Goal: Task Accomplishment & Management: Use online tool/utility

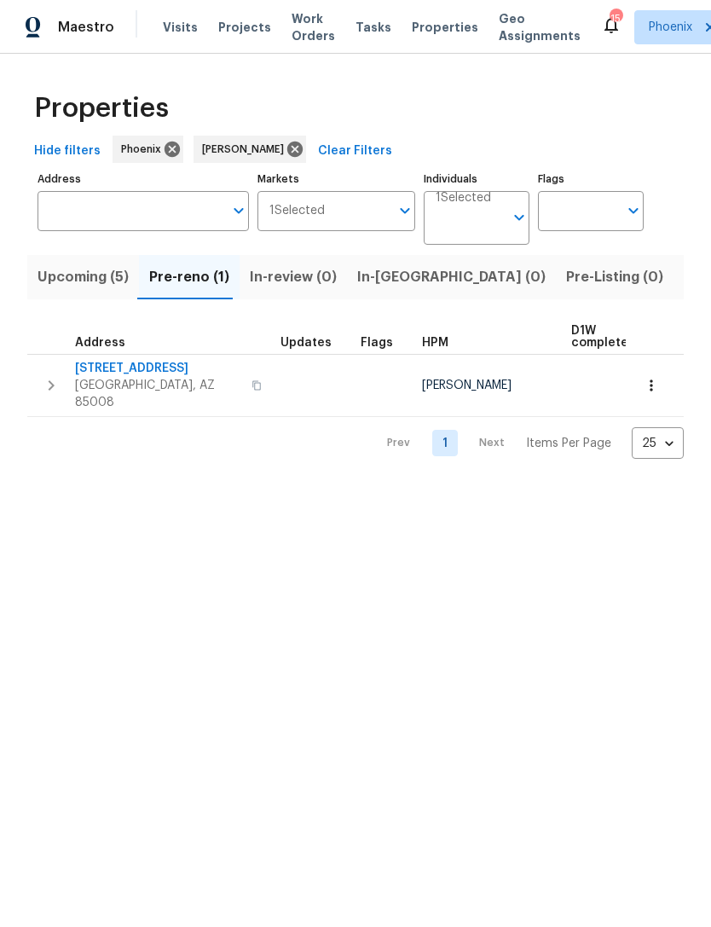
click at [121, 368] on span "3517 E Cypress St" at bounding box center [158, 368] width 166 height 17
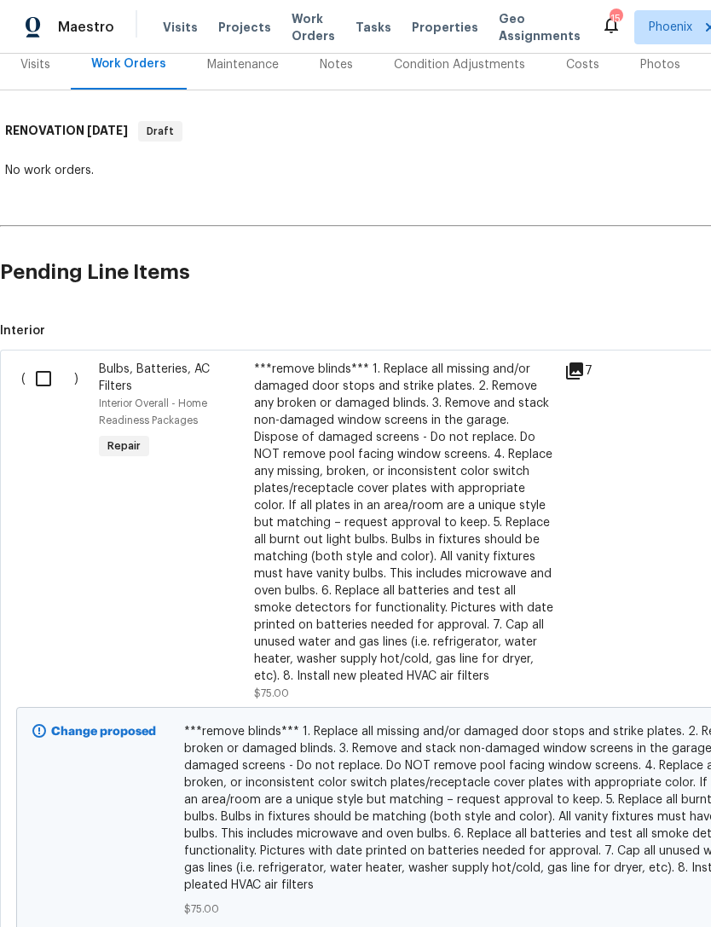
scroll to position [220, 0]
click at [49, 372] on input "checkbox" at bounding box center [50, 378] width 49 height 36
checkbox input "true"
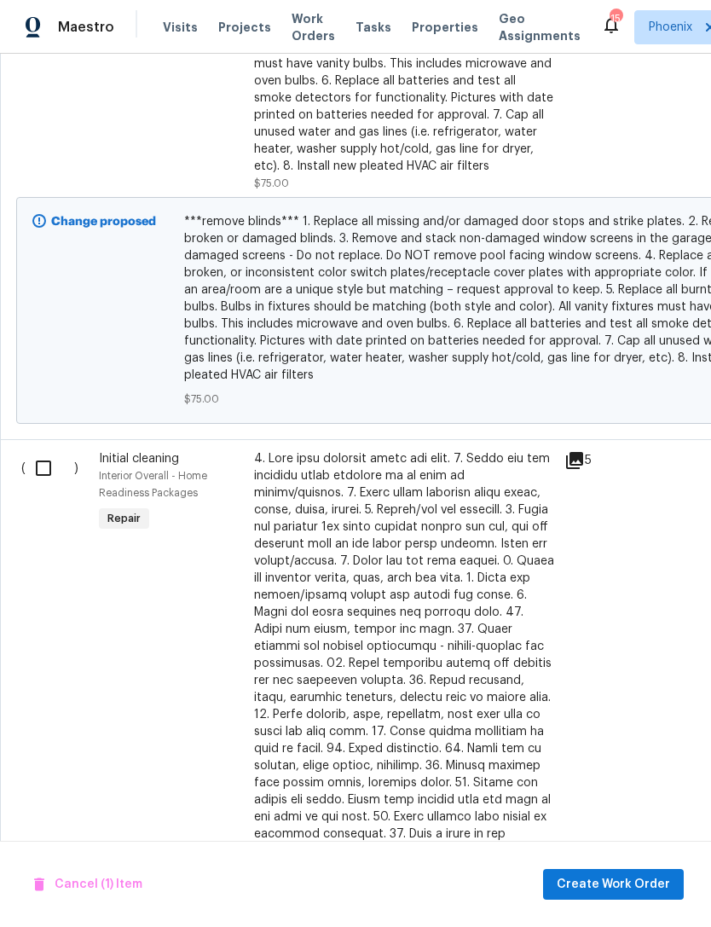
scroll to position [729, 0]
click at [41, 455] on input "checkbox" at bounding box center [50, 468] width 49 height 36
checkbox input "true"
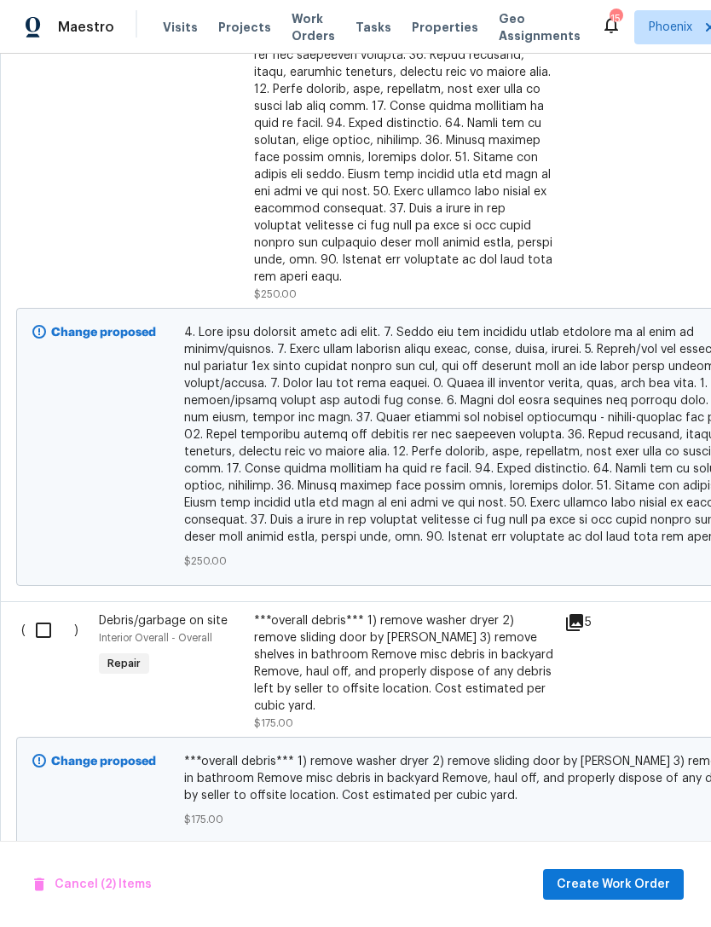
scroll to position [1355, 0]
click at [36, 612] on input "checkbox" at bounding box center [50, 630] width 49 height 36
checkbox input "true"
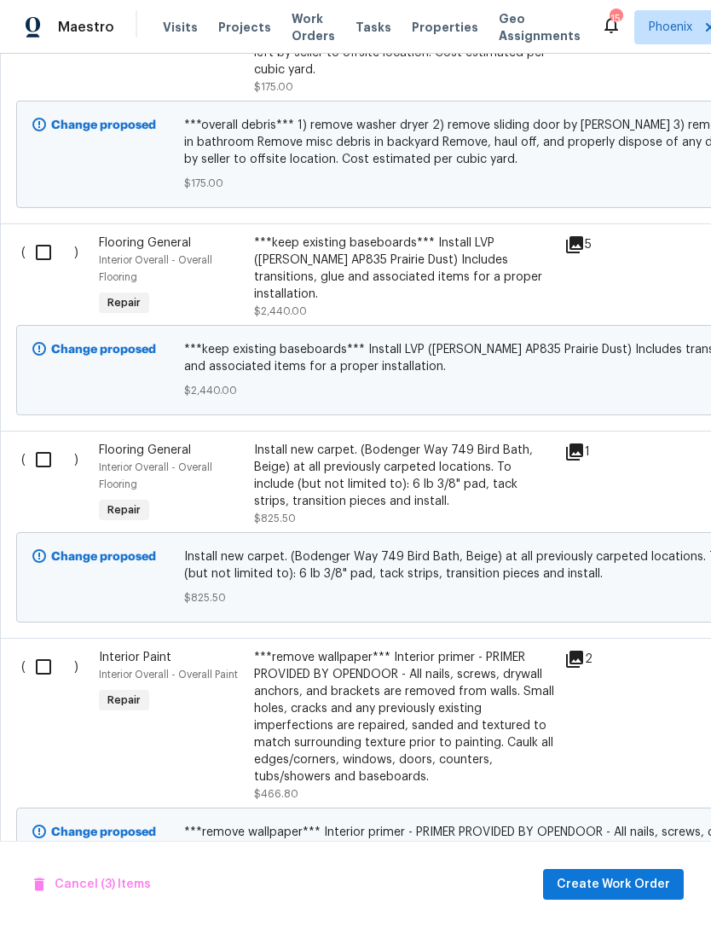
scroll to position [1998, 0]
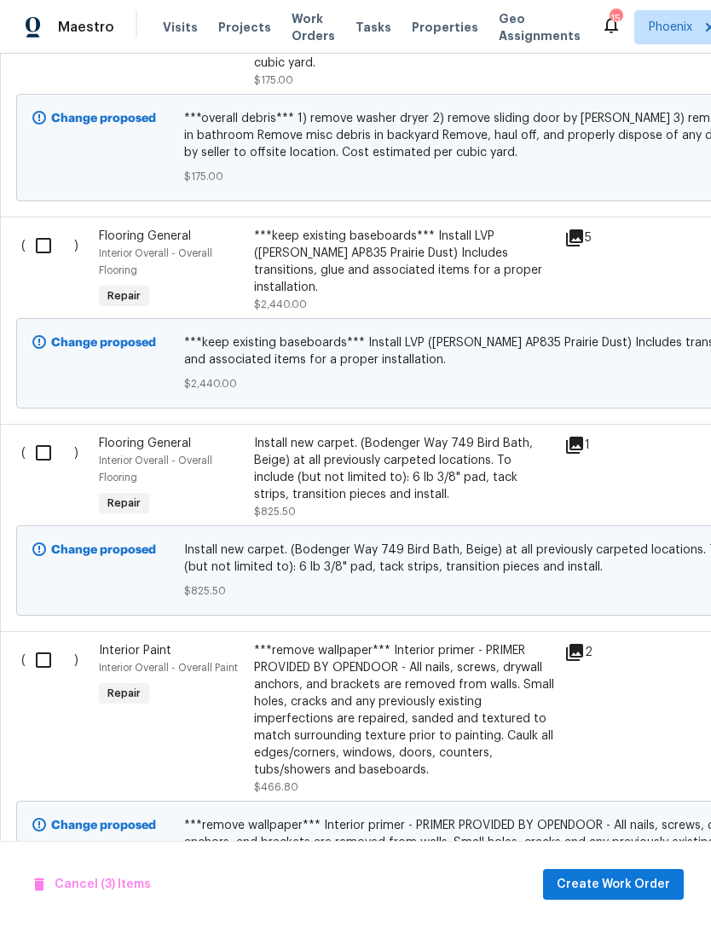
click at [46, 442] on input "checkbox" at bounding box center [50, 453] width 49 height 36
checkbox input "true"
click at [46, 229] on input "checkbox" at bounding box center [50, 246] width 49 height 36
checkbox input "true"
click at [49, 660] on input "checkbox" at bounding box center [50, 660] width 49 height 36
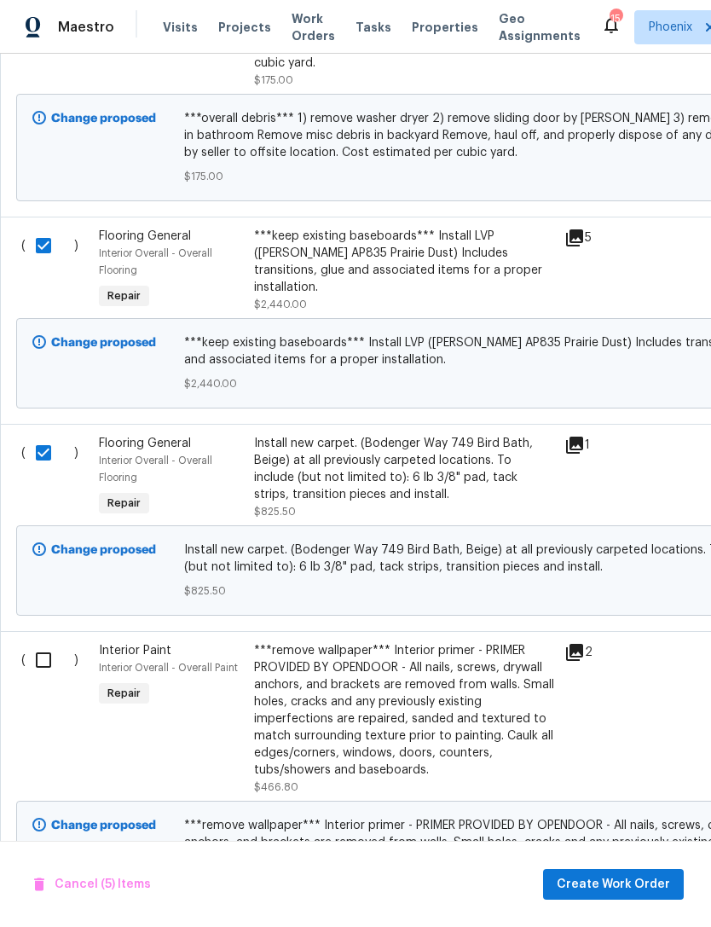
checkbox input "true"
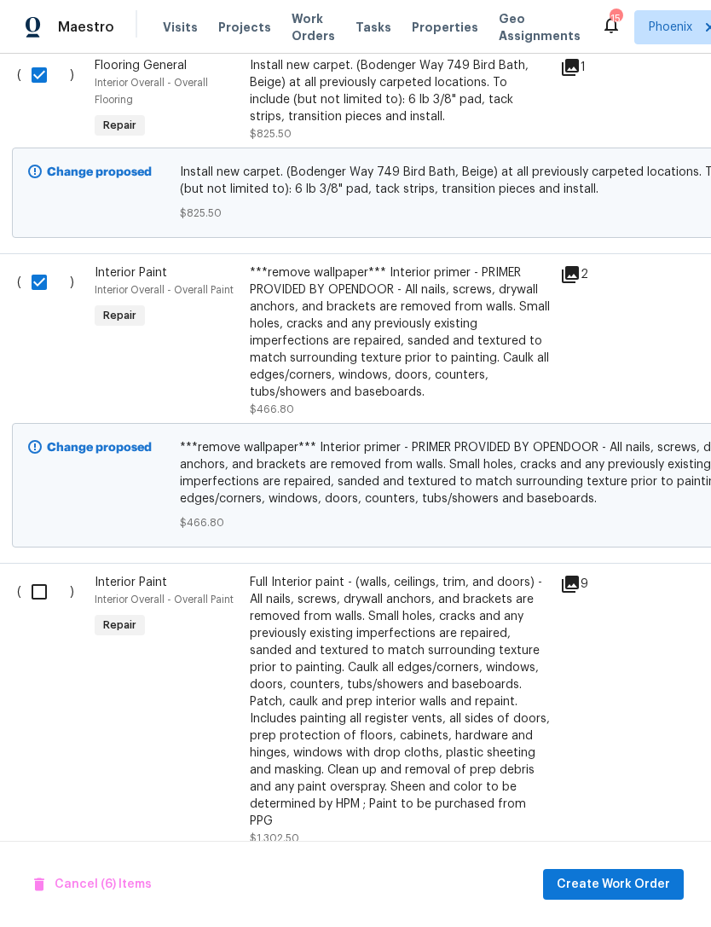
scroll to position [2381, 3]
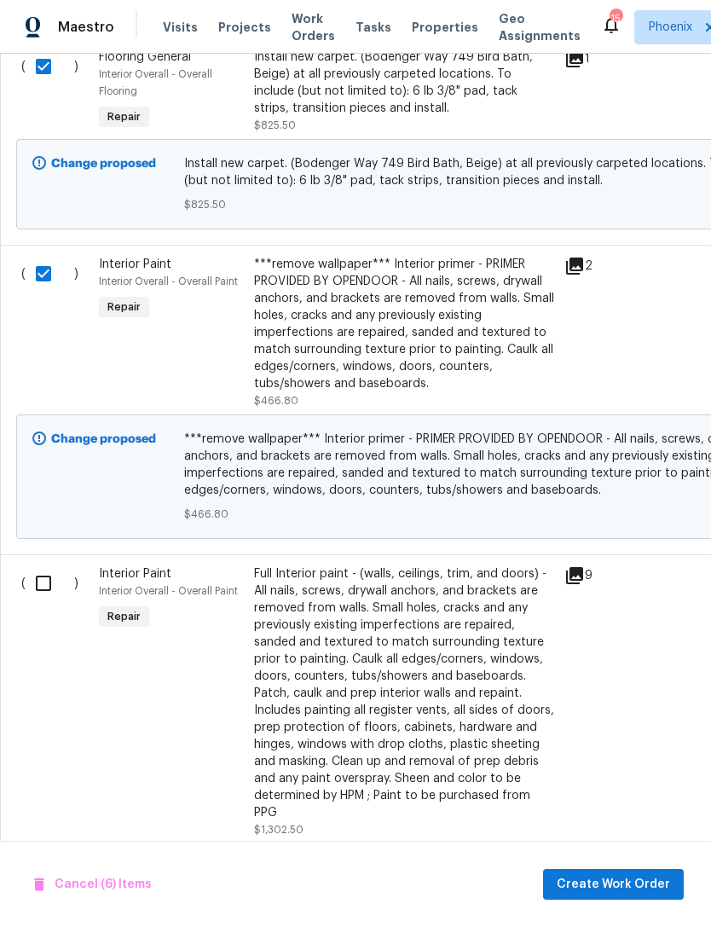
click at [40, 569] on input "checkbox" at bounding box center [50, 584] width 49 height 36
checkbox input "true"
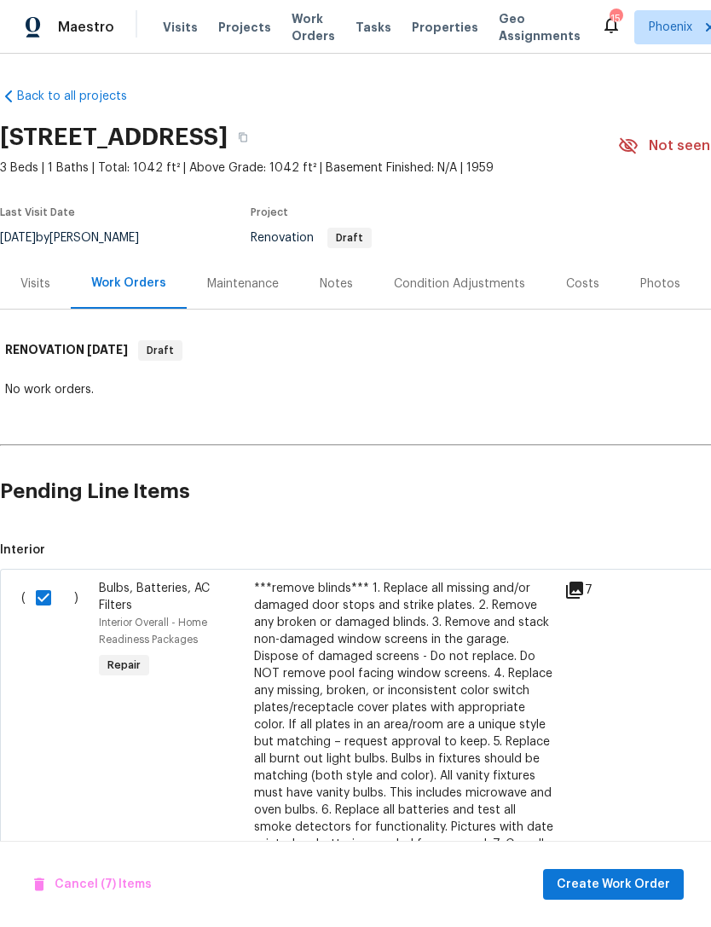
scroll to position [0, 0]
click at [624, 886] on span "Create Work Order" at bounding box center [613, 884] width 113 height 21
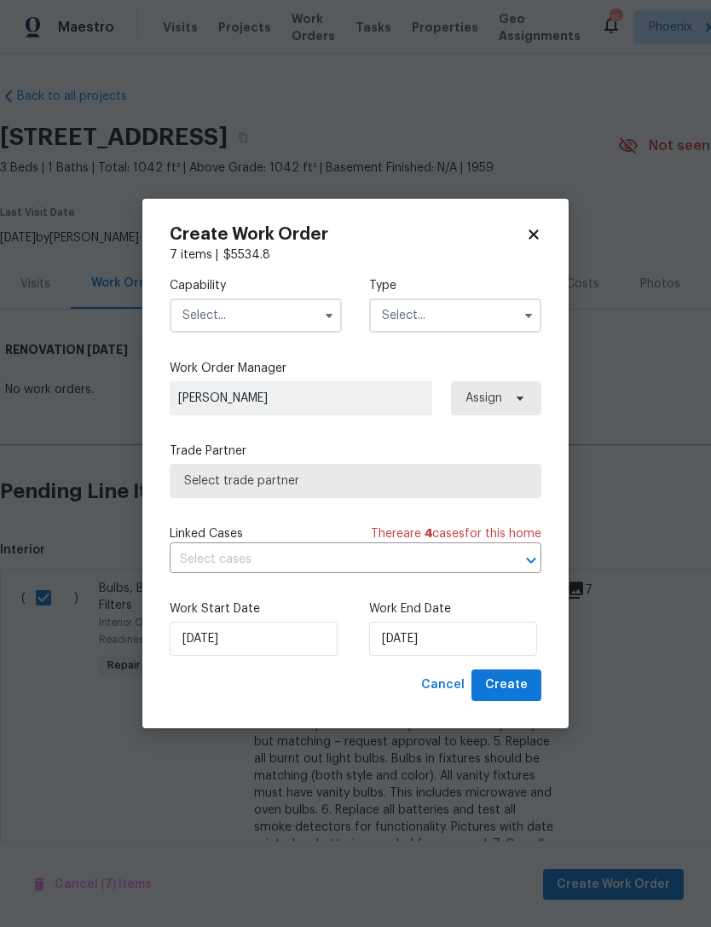
click at [278, 315] on input "text" at bounding box center [256, 316] width 172 height 34
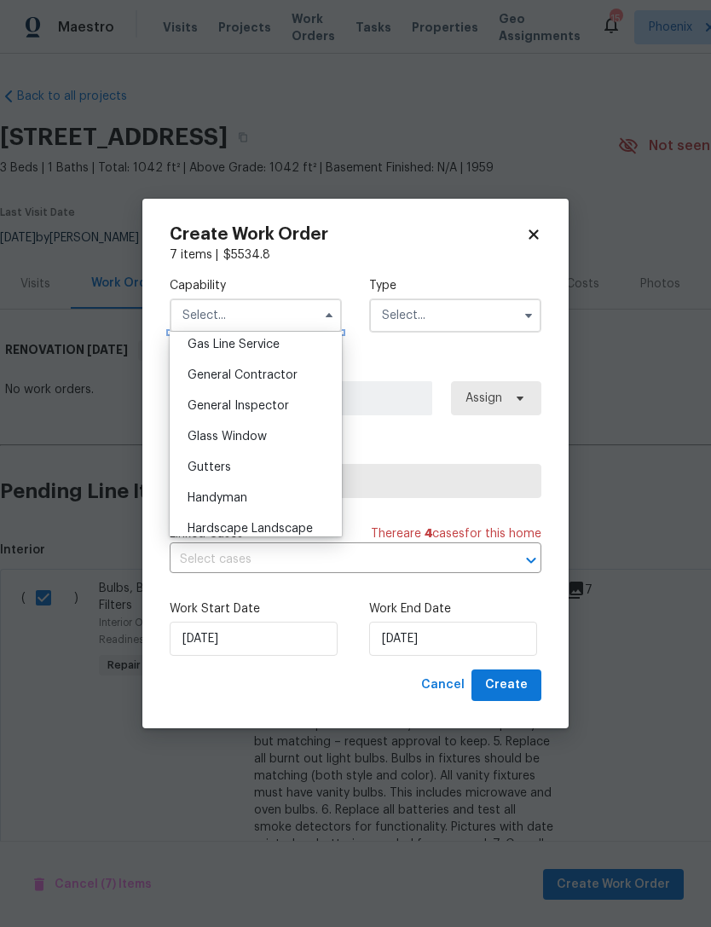
scroll to position [792, 0]
click at [292, 374] on span "General Contractor" at bounding box center [243, 374] width 110 height 12
type input "General Contractor"
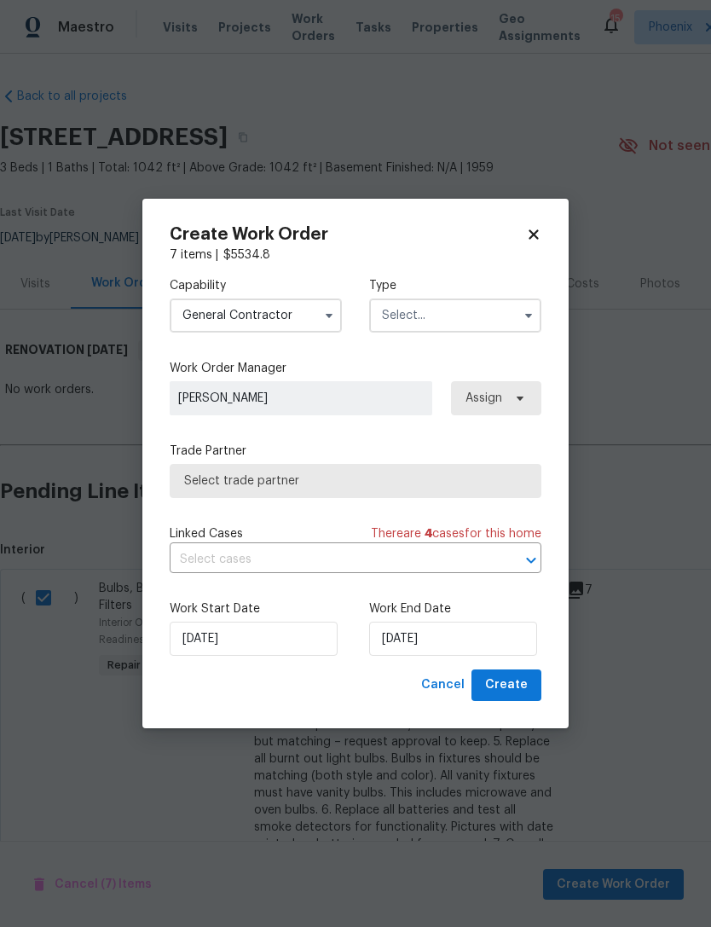
click at [453, 319] on input "text" at bounding box center [455, 316] width 172 height 34
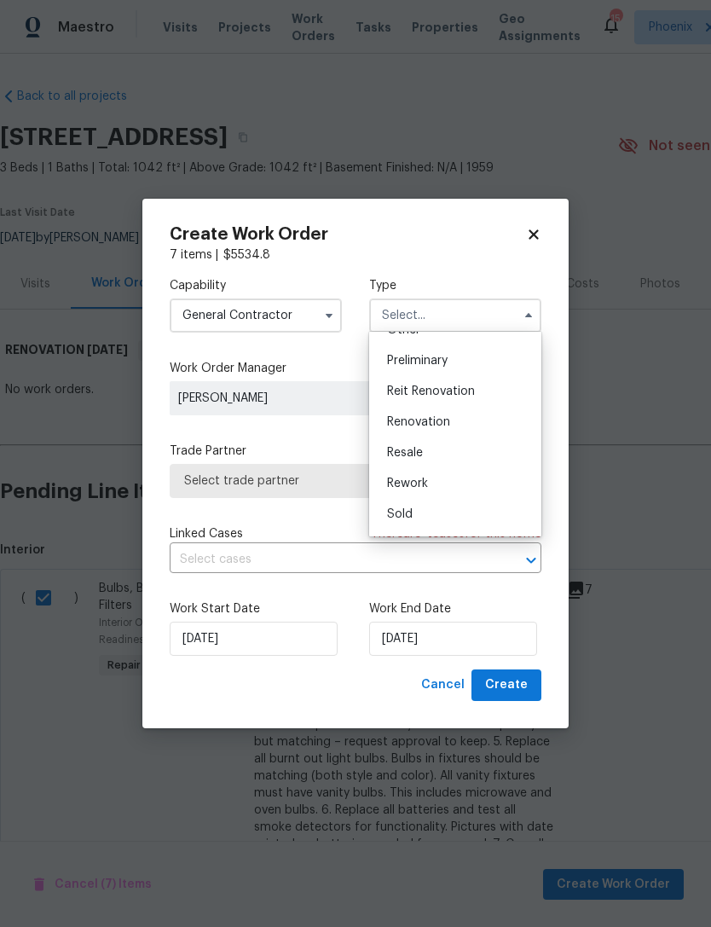
scroll to position [363, 0]
click at [467, 425] on div "Renovation" at bounding box center [456, 418] width 164 height 31
type input "Renovation"
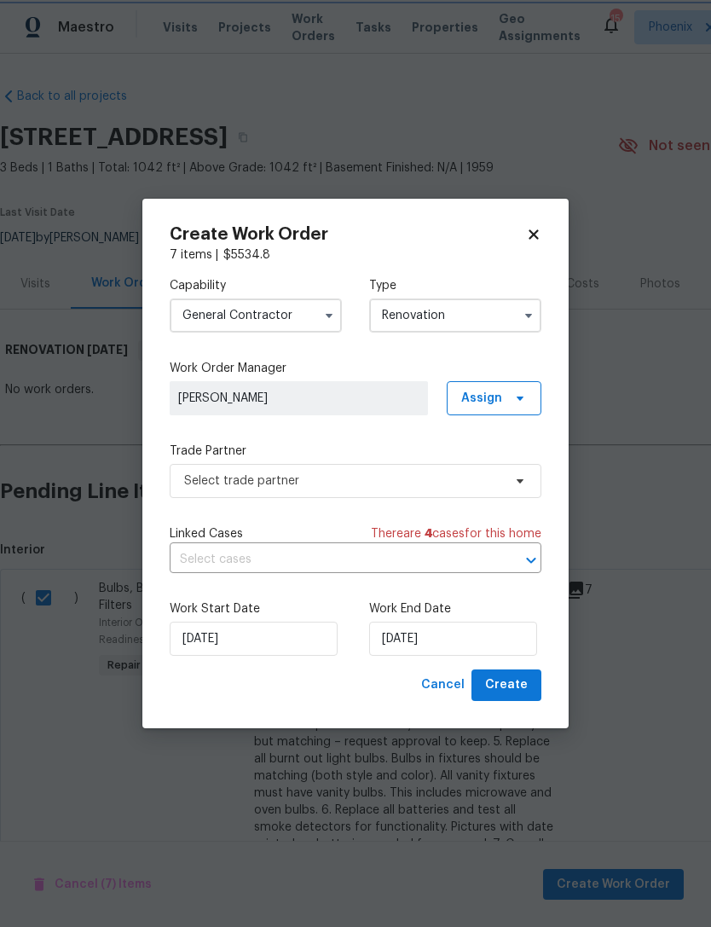
scroll to position [0, 0]
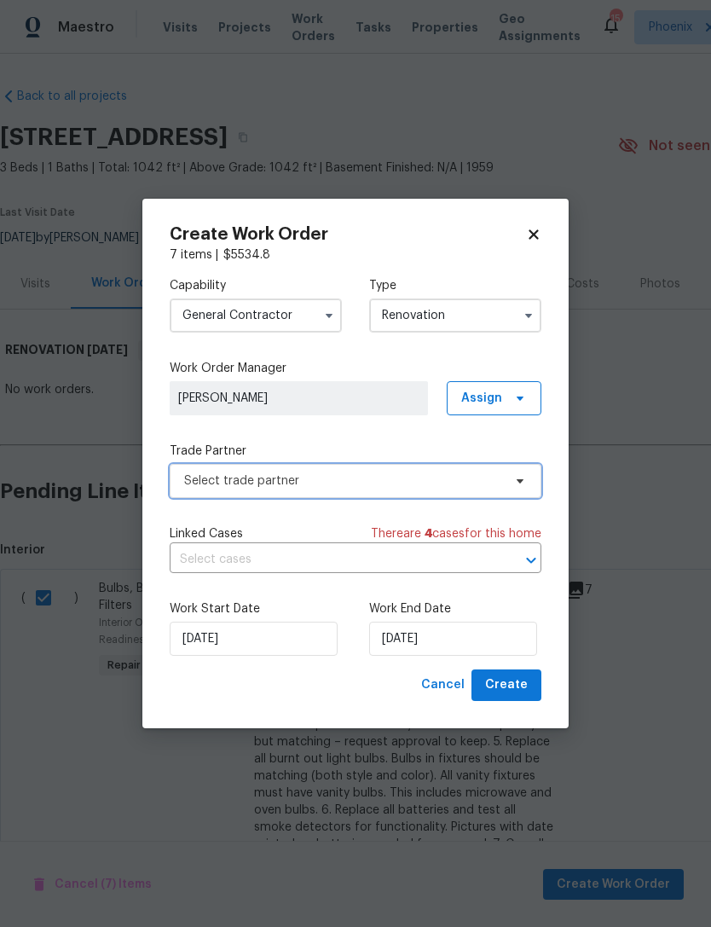
click at [472, 489] on span "Select trade partner" at bounding box center [356, 481] width 372 height 34
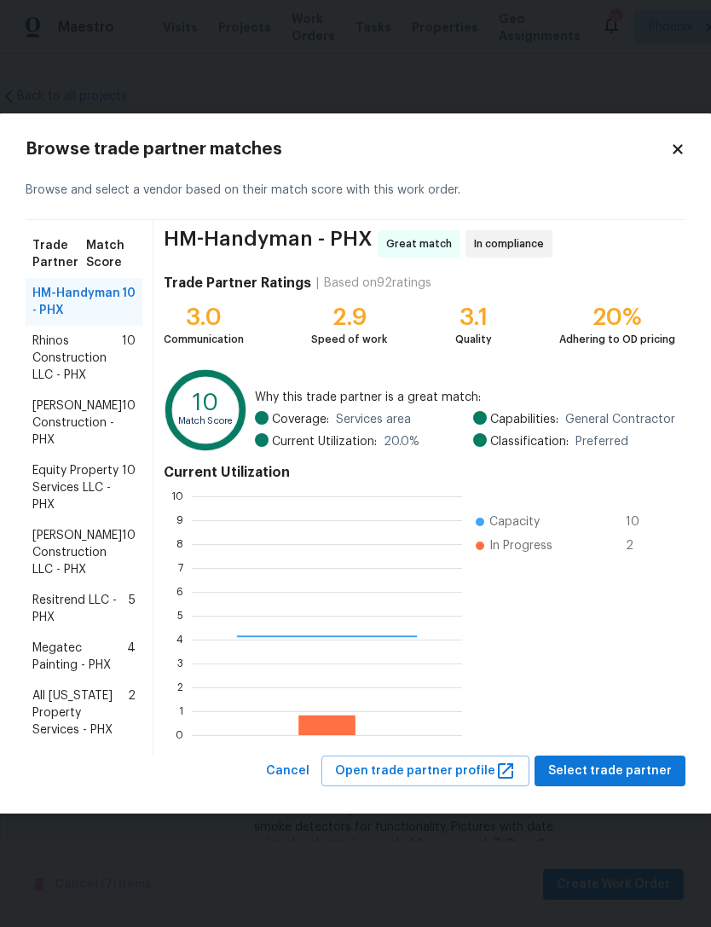
scroll to position [239, 270]
click at [56, 430] on span "Strasser Construction - PHX" at bounding box center [77, 422] width 90 height 51
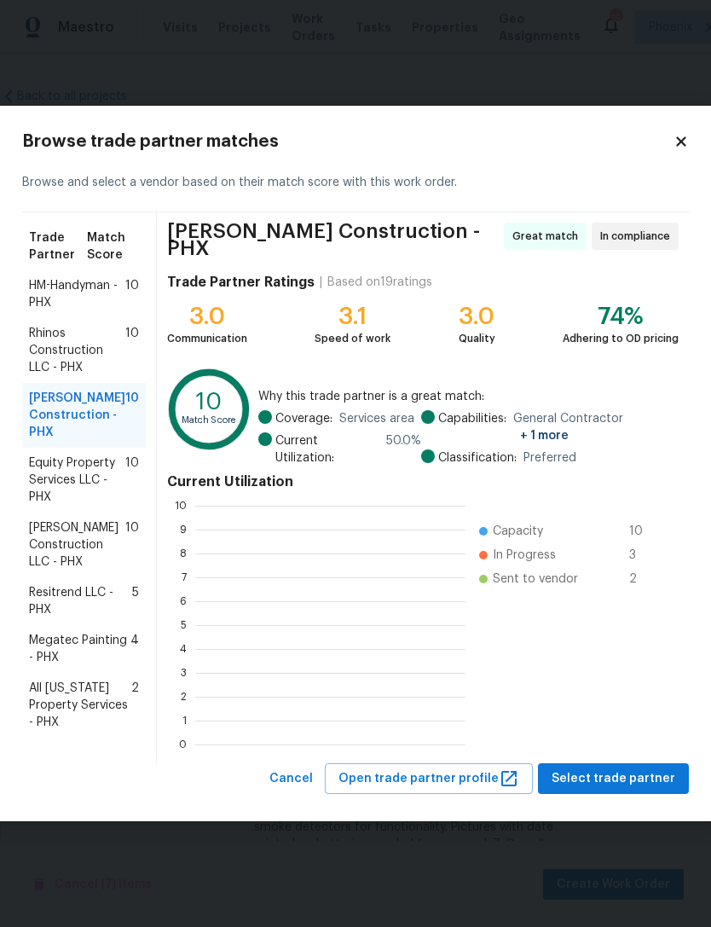
scroll to position [2, 2]
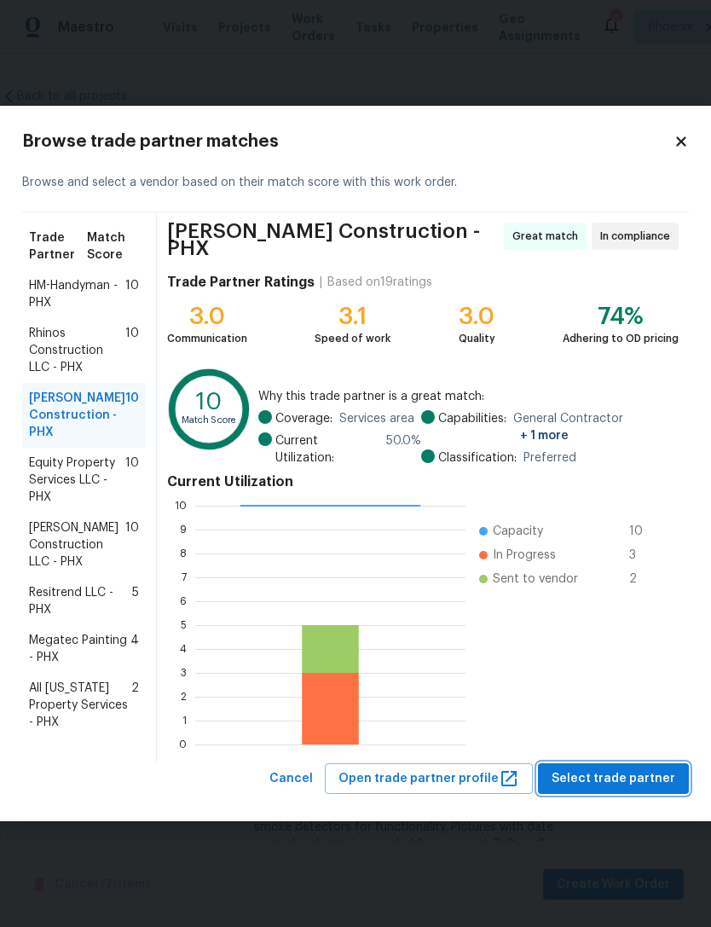
click at [635, 771] on span "Select trade partner" at bounding box center [614, 779] width 124 height 21
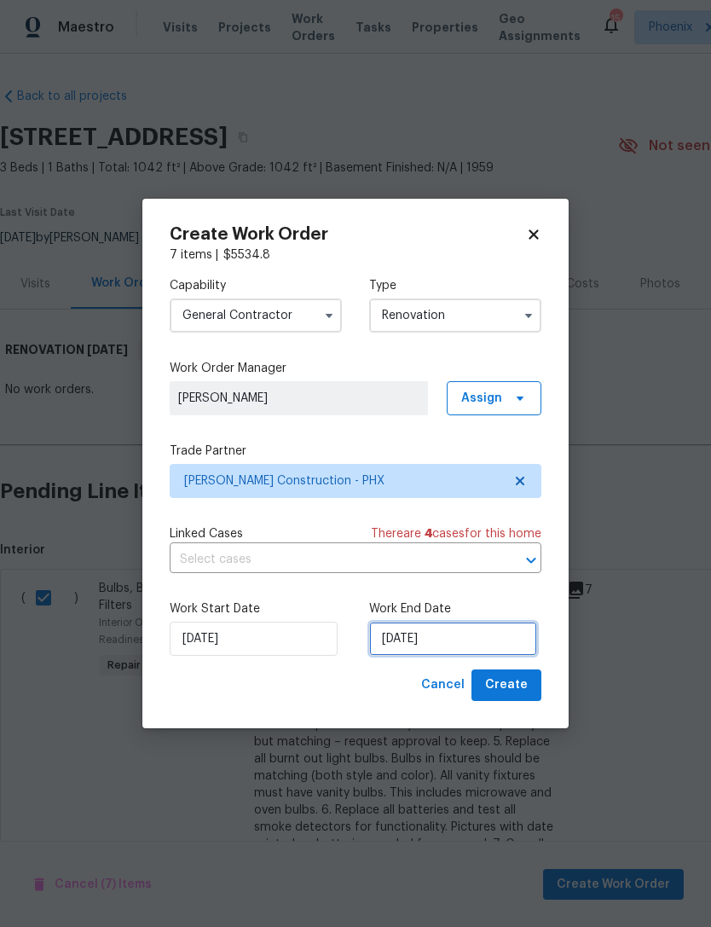
click at [496, 637] on input "8/25/2025" at bounding box center [453, 639] width 168 height 34
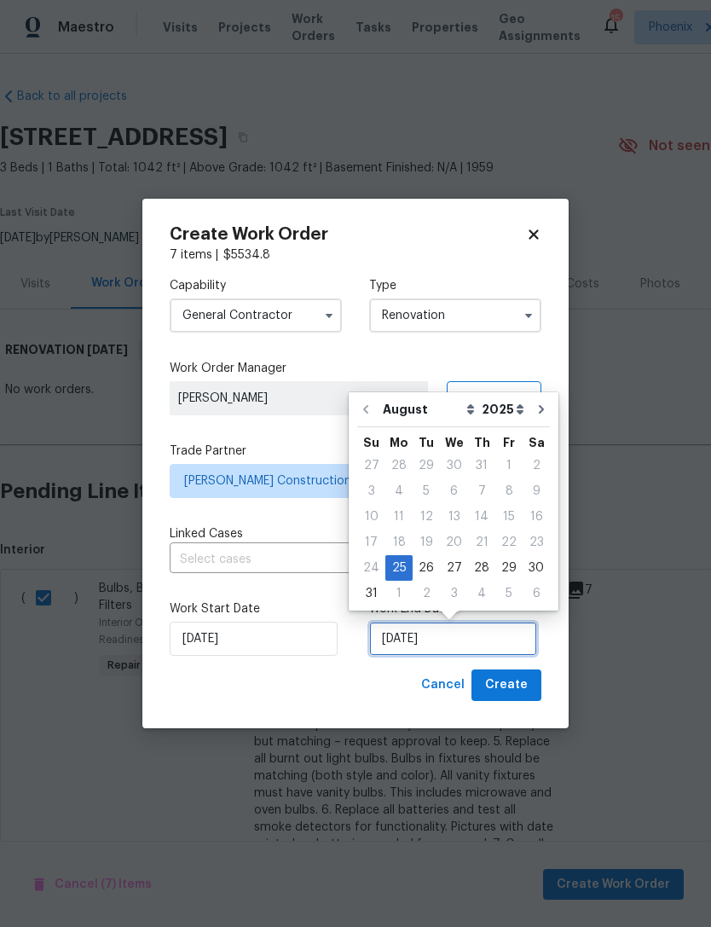
scroll to position [32, 0]
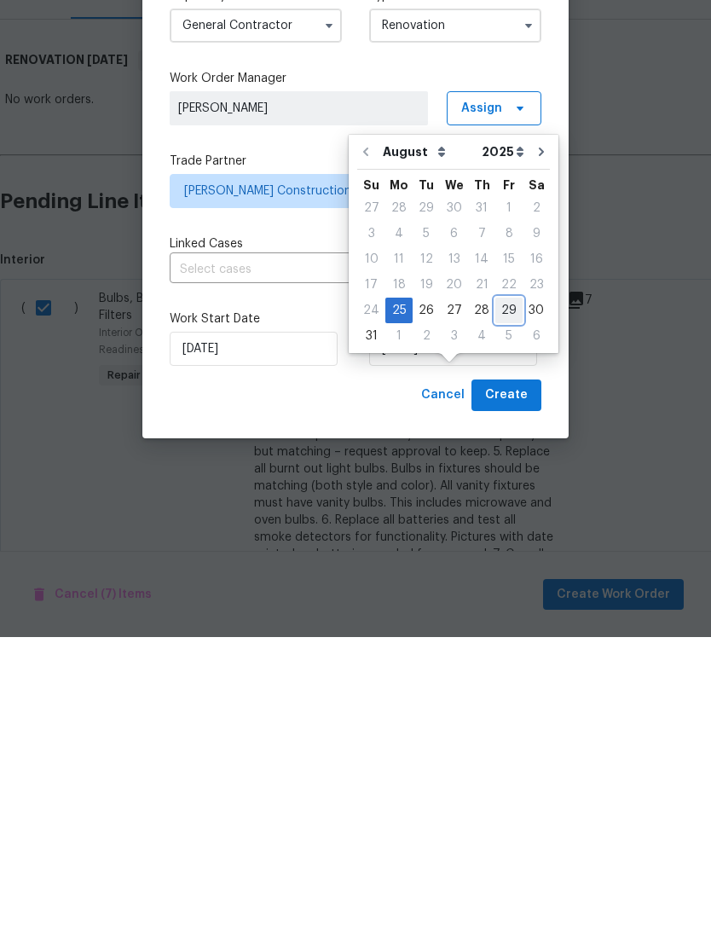
click at [506, 589] on div "29" at bounding box center [509, 601] width 27 height 24
type input "8/29/2025"
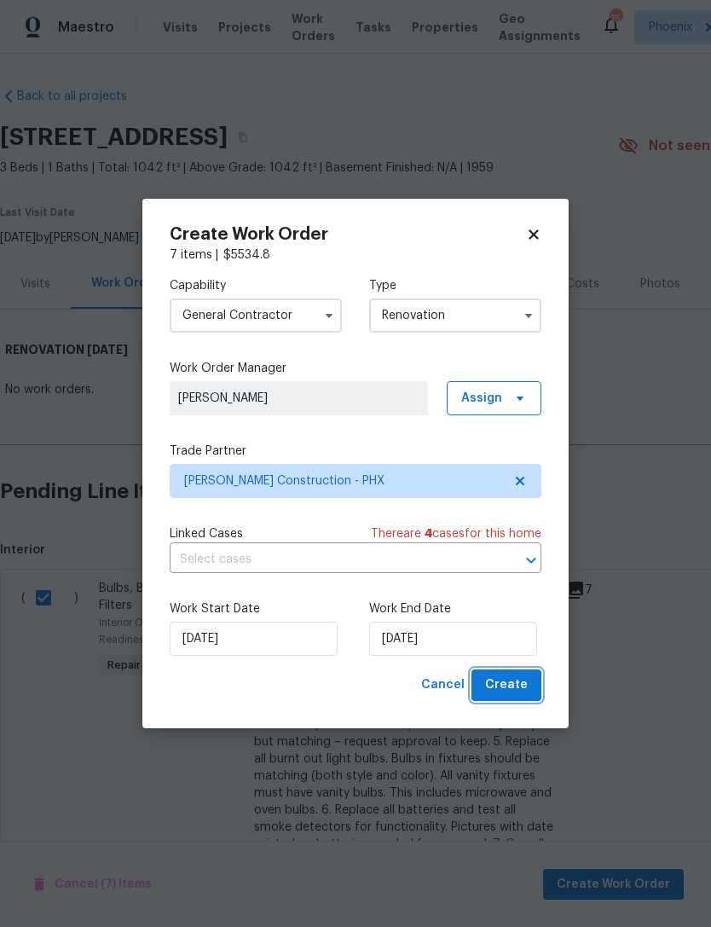
click at [529, 691] on button "Create" at bounding box center [507, 686] width 70 height 32
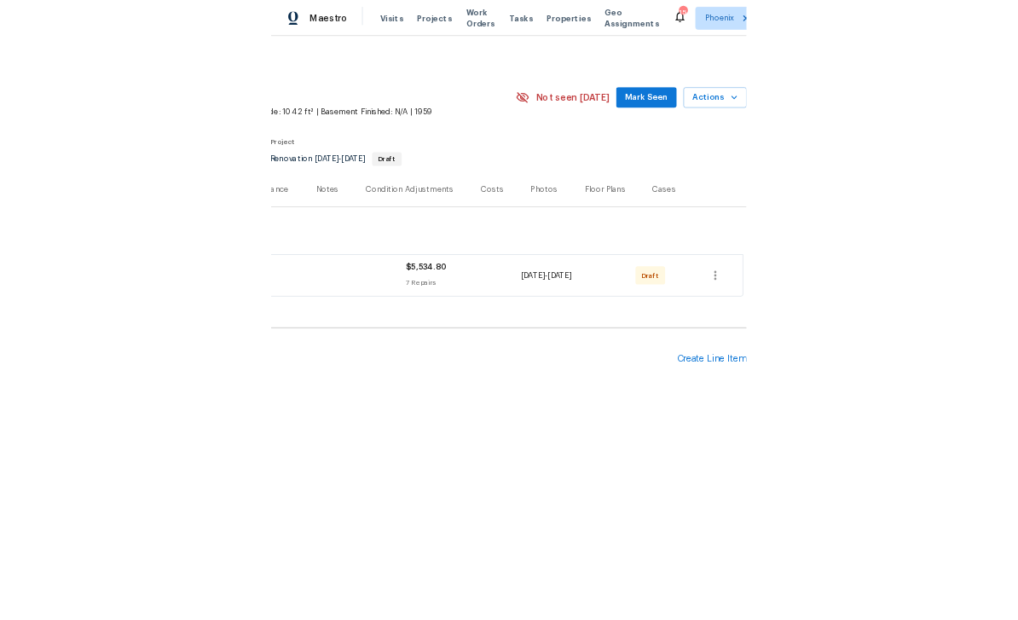
scroll to position [0, 252]
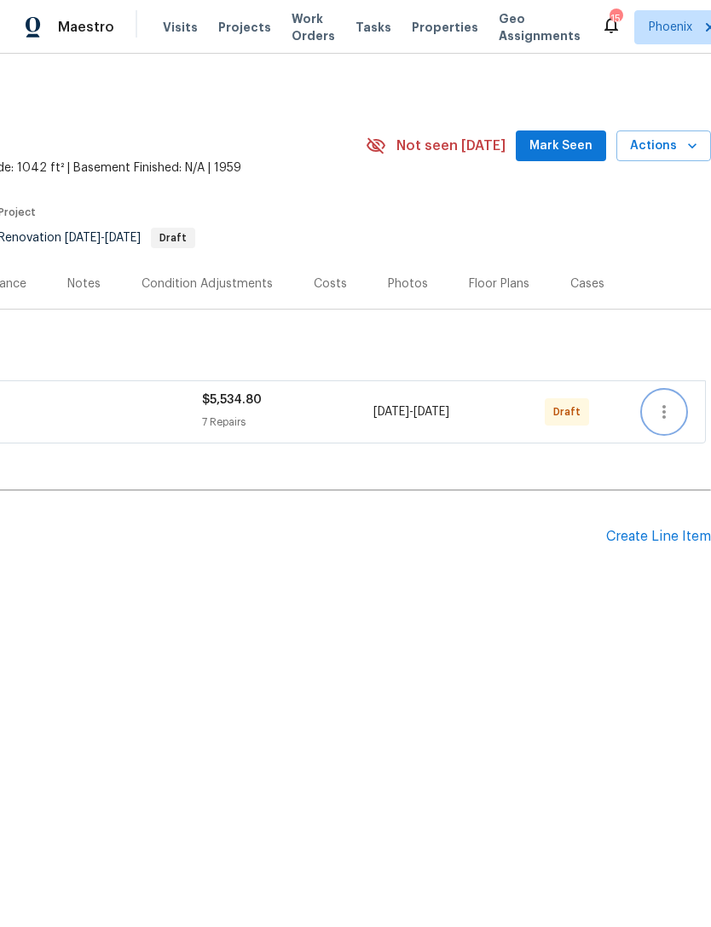
click at [670, 406] on icon "button" at bounding box center [664, 412] width 20 height 20
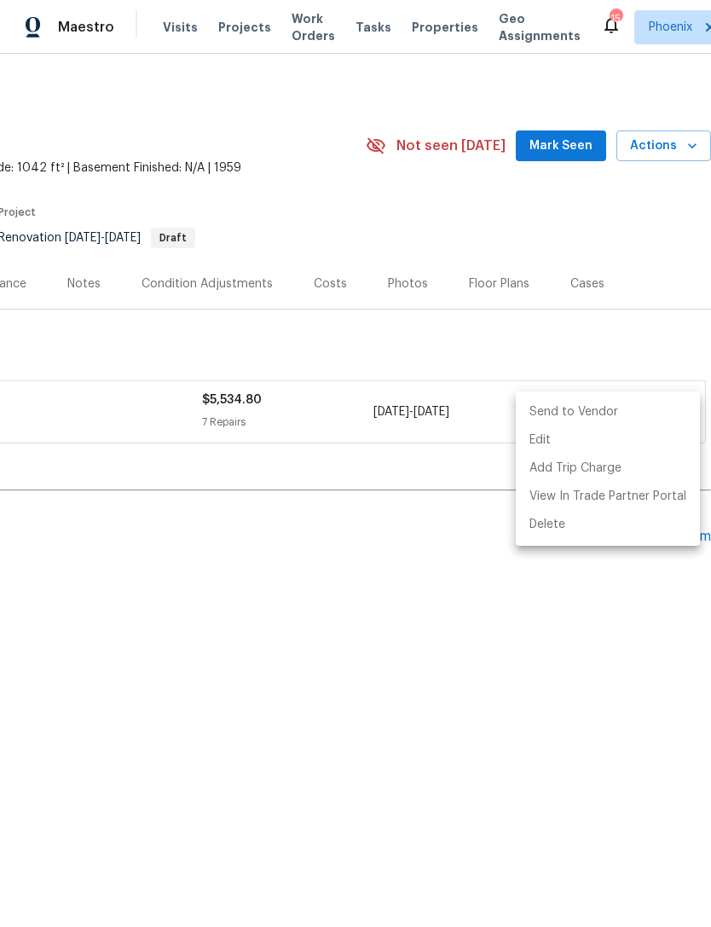
click at [631, 404] on li "Send to Vendor" at bounding box center [608, 412] width 184 height 28
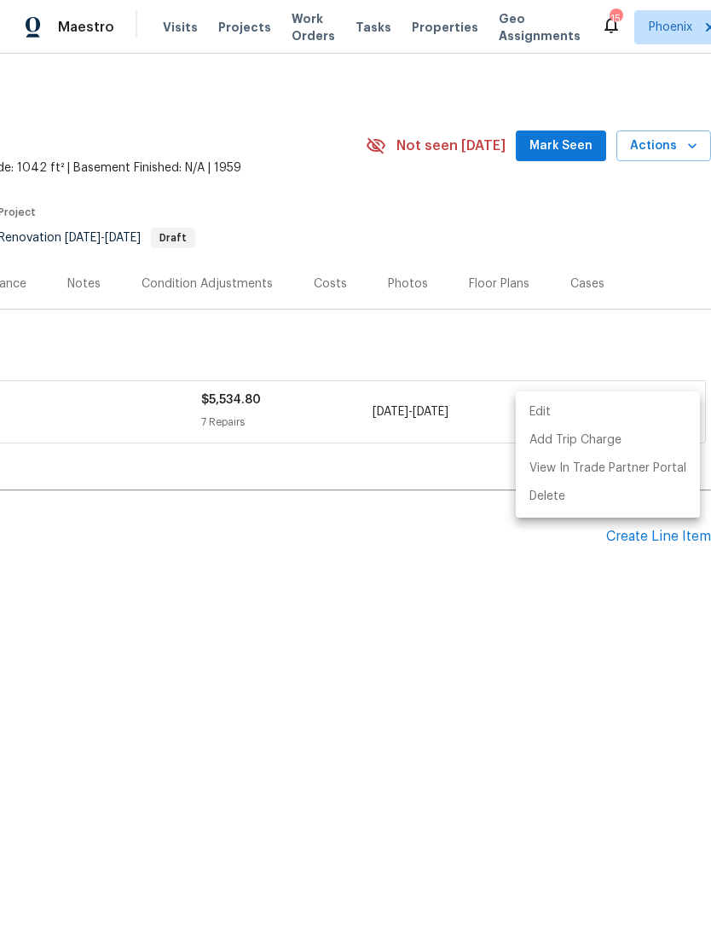
click at [184, 647] on div at bounding box center [355, 463] width 711 height 927
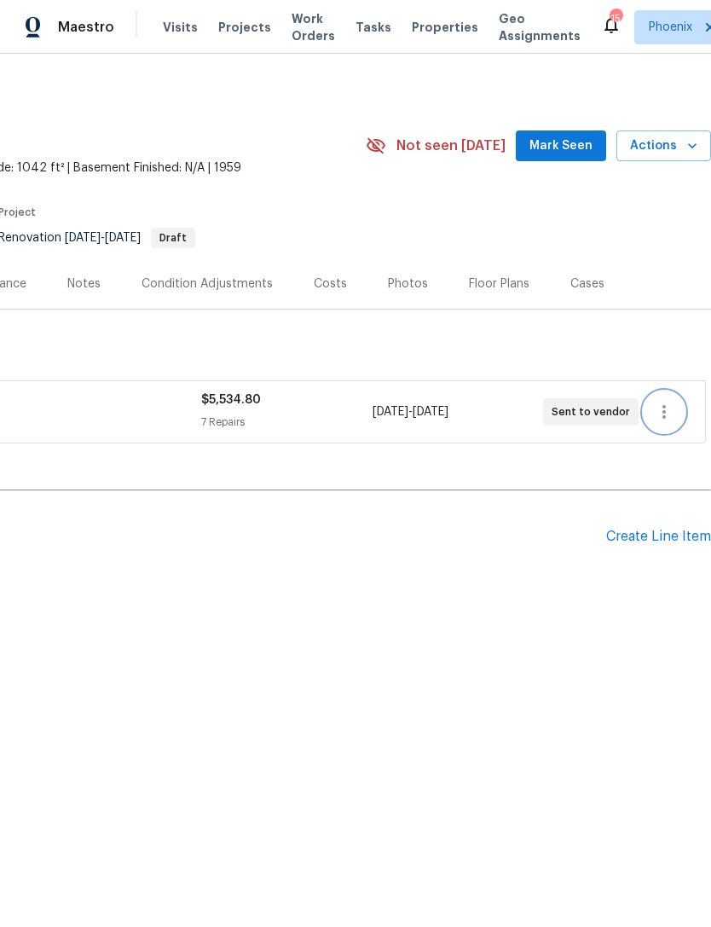
scroll to position [0, 0]
